Goal: Task Accomplishment & Management: Manage account settings

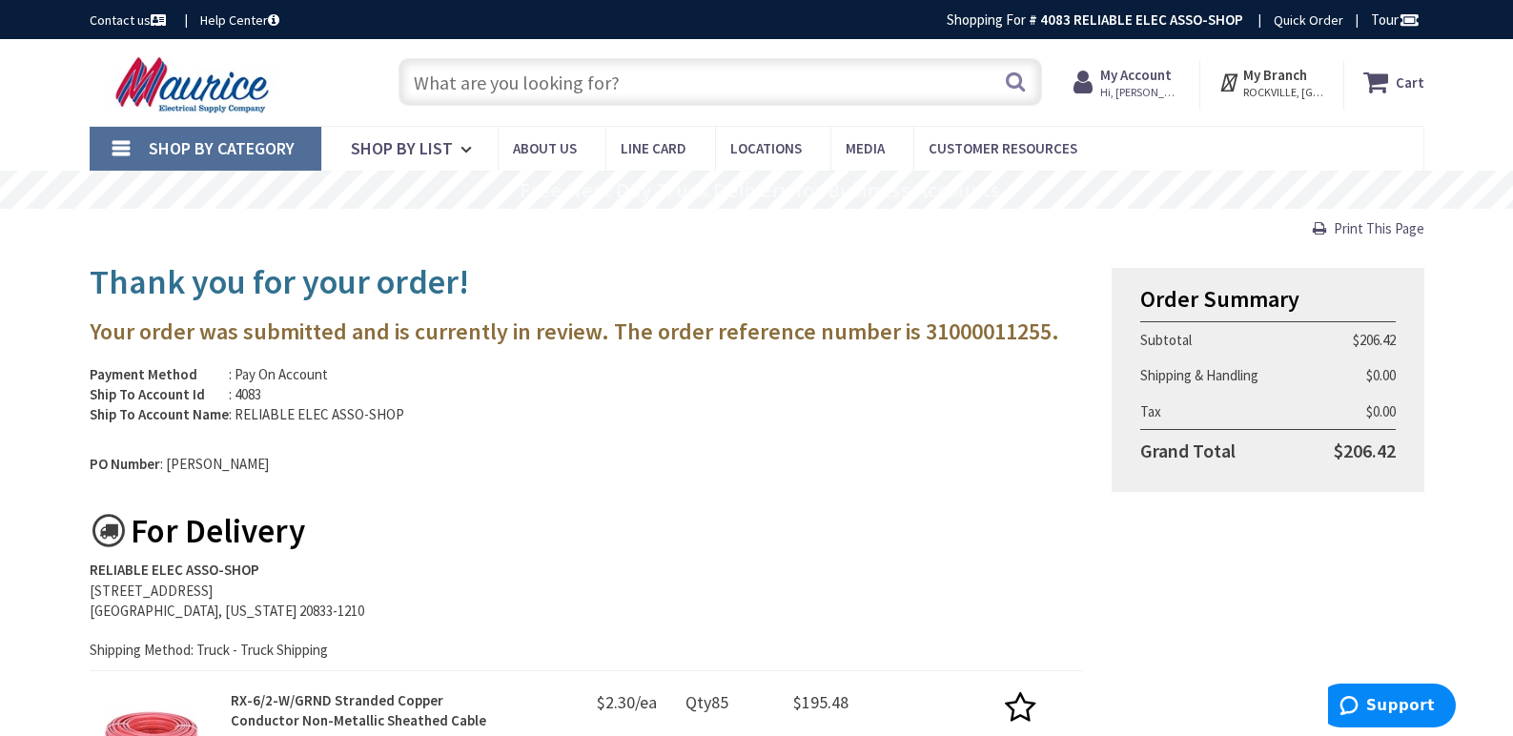
click at [1143, 88] on span "Hi, [PERSON_NAME]" at bounding box center [1140, 92] width 81 height 15
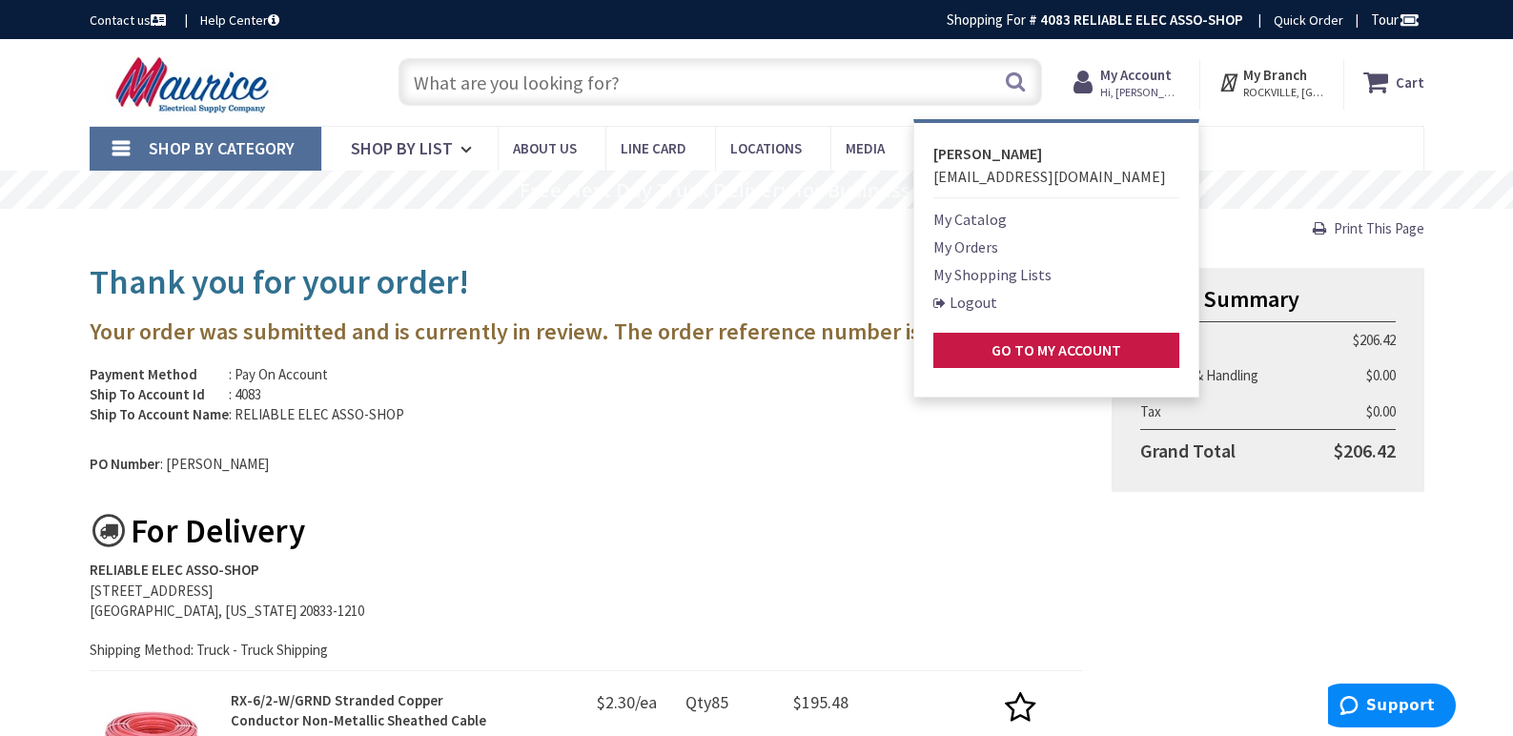
click at [982, 304] on link "Logout" at bounding box center [965, 302] width 64 height 23
